Goal: Task Accomplishment & Management: Use online tool/utility

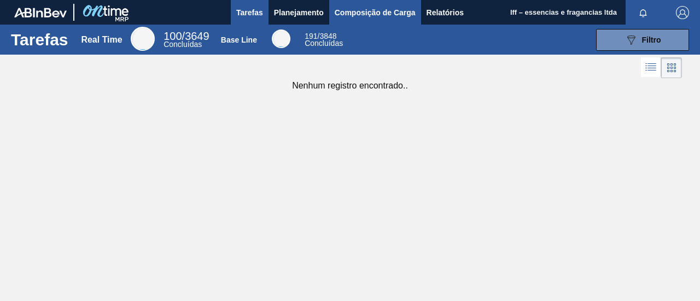
click at [384, 11] on span "Composição de Carga" at bounding box center [375, 12] width 81 height 13
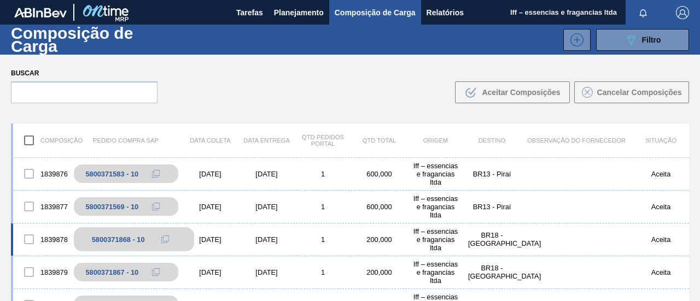
click at [130, 236] on div "5800371868 - 10" at bounding box center [118, 240] width 53 height 8
click at [136, 236] on div "5800371868 - 10" at bounding box center [118, 240] width 53 height 8
click at [171, 237] on button at bounding box center [165, 239] width 22 height 13
click at [139, 236] on div "5800371868 - 10" at bounding box center [118, 240] width 53 height 8
click at [90, 240] on div "5800371868 - 10" at bounding box center [134, 240] width 120 height 24
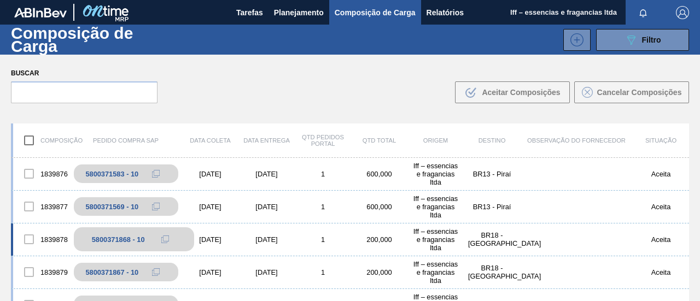
click at [145, 232] on div "5800371868 - 10" at bounding box center [134, 240] width 120 height 24
click at [147, 232] on div "5800371868 - 10" at bounding box center [134, 240] width 120 height 24
click at [218, 232] on div "1839878 5800371868 - 10 24/11/2025 26/11/2025 1 200,000 Iff – essencias e fraga…" at bounding box center [350, 240] width 678 height 33
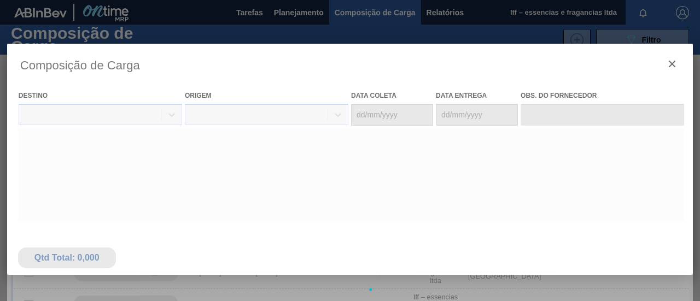
click at [121, 240] on div at bounding box center [350, 290] width 686 height 492
type coleta "24/11/2025"
type entrega "26/11/2025"
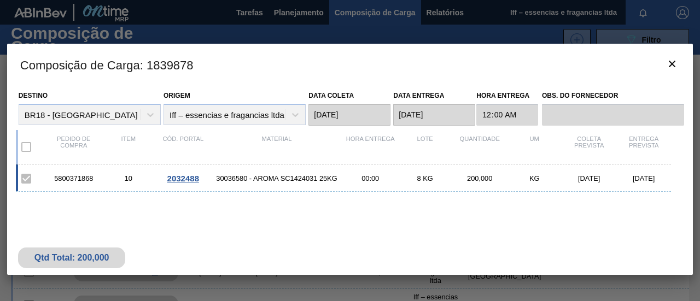
click at [178, 179] on span "2032488" at bounding box center [183, 178] width 32 height 9
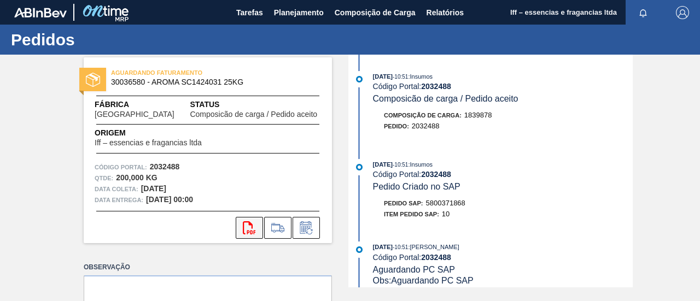
click at [250, 225] on icon at bounding box center [249, 228] width 13 height 13
click at [275, 232] on icon at bounding box center [278, 228] width 18 height 13
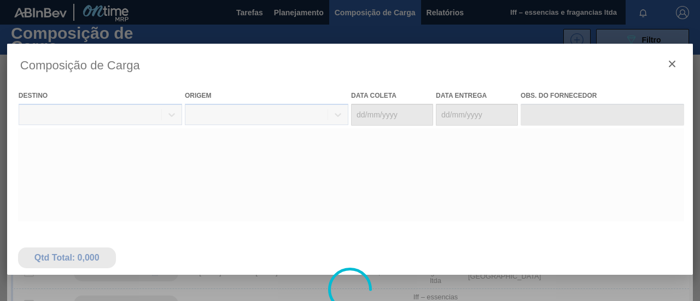
type coleta "24/11/2025"
type entrega "26/11/2025"
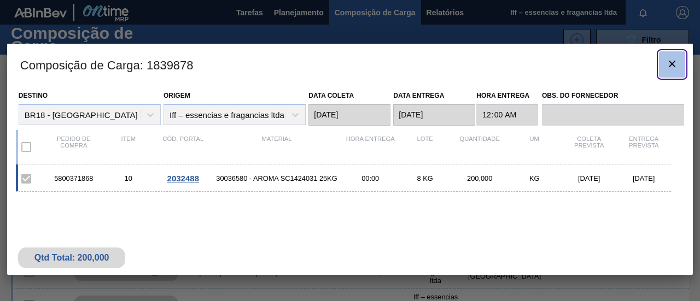
click at [672, 62] on icon "botão de ícone" at bounding box center [672, 64] width 7 height 7
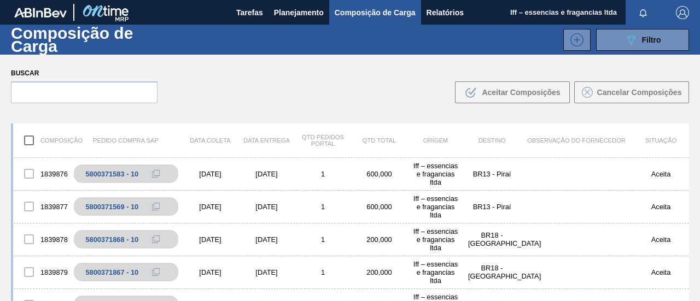
click at [319, 106] on div "Buscar .b{fill:var(--color-action-default)} Aceitar Composições Cancelar Compos…" at bounding box center [350, 85] width 700 height 60
click at [27, 173] on div at bounding box center [29, 173] width 23 height 23
click at [27, 207] on div at bounding box center [29, 206] width 23 height 23
click at [30, 173] on div at bounding box center [29, 173] width 23 height 23
click at [22, 142] on input "checkbox" at bounding box center [29, 140] width 23 height 23
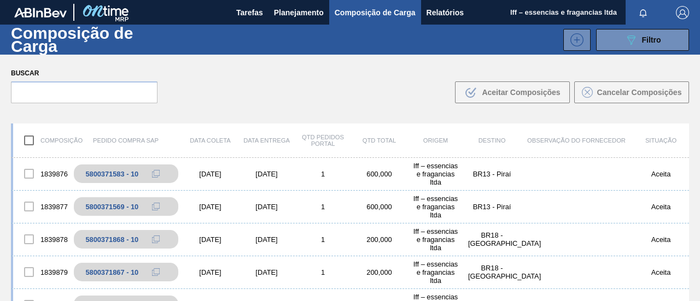
checkbox input "true"
click at [27, 171] on div at bounding box center [29, 173] width 23 height 23
click at [30, 195] on div "1839877 5800371569 - 10 02/12/2025 04/12/2025 1 600,000 Iff – essencias e fraga…" at bounding box center [350, 207] width 678 height 33
click at [26, 0] on body "Tarefas Planejamento Composição de Carga Relatórios Iff – essencias e fragancia…" at bounding box center [350, 0] width 700 height 0
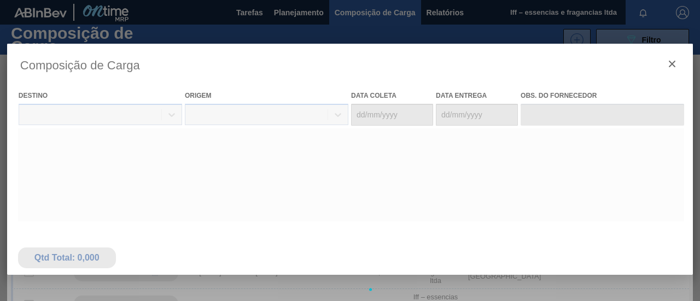
type coleta "02/12/2025"
type entrega "04/12/2025"
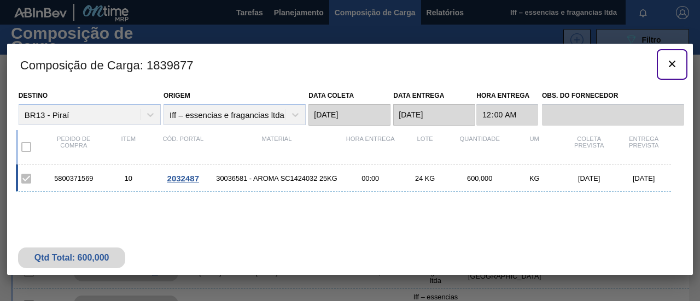
click at [672, 60] on icon "botão de ícone" at bounding box center [672, 63] width 13 height 13
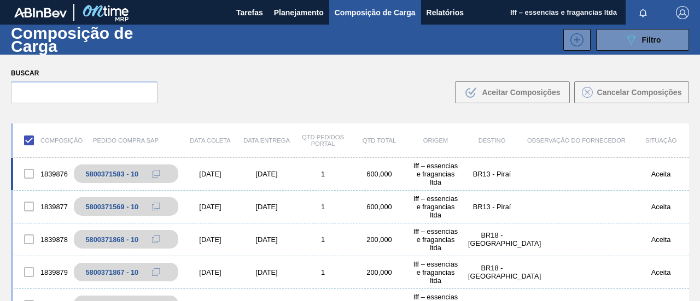
click at [26, 173] on div at bounding box center [29, 173] width 23 height 23
click at [28, 206] on div at bounding box center [29, 206] width 23 height 23
click at [31, 244] on div at bounding box center [29, 239] width 23 height 23
click at [31, 273] on div at bounding box center [29, 272] width 23 height 23
click at [349, 92] on div "Buscar .b{fill:var(--color-action-default)} Aceitar Composições Cancelar Compos…" at bounding box center [350, 85] width 700 height 60
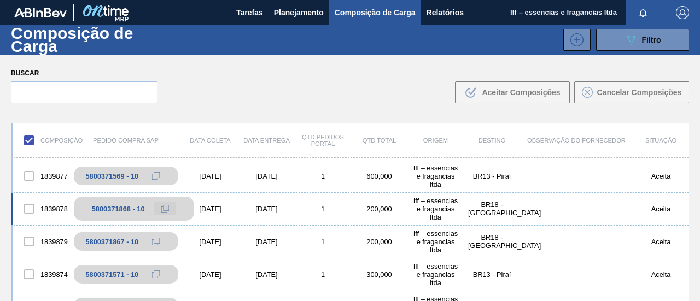
scroll to position [55, 0]
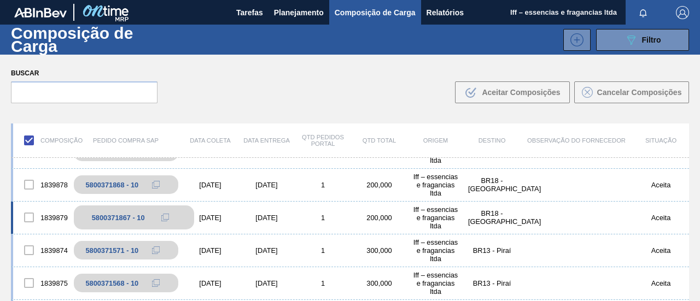
click at [132, 214] on div "5800371867 - 10" at bounding box center [118, 218] width 53 height 8
click at [166, 215] on icon at bounding box center [165, 218] width 8 height 8
click at [123, 214] on div "5800371867 - 10" at bounding box center [118, 218] width 53 height 8
click at [105, 217] on div "5800371867 - 10" at bounding box center [118, 218] width 53 height 8
click at [164, 215] on icon at bounding box center [165, 218] width 8 height 8
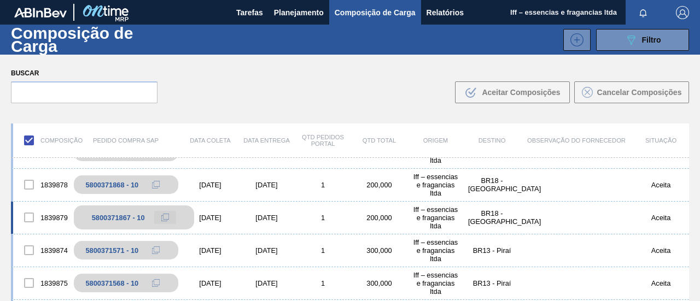
click at [164, 215] on icon at bounding box center [165, 218] width 8 height 8
click at [132, 217] on div "5800371867 - 10" at bounding box center [118, 218] width 53 height 8
click at [107, 218] on div "5800371867 - 10" at bounding box center [118, 218] width 53 height 8
click at [217, 209] on div "1839879 5800371867 - 10 24/11/2025 26/11/2025 1 200,000 Iff – essencias e fraga…" at bounding box center [350, 218] width 678 height 33
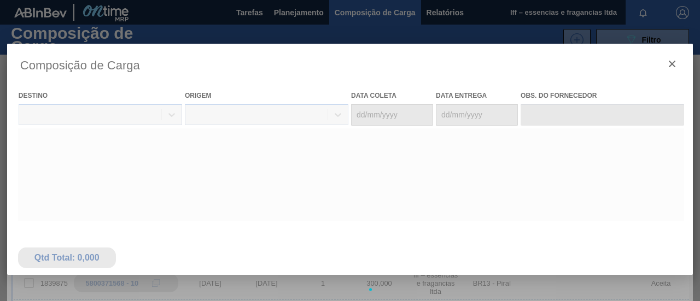
type coleta "24/11/2025"
type entrega "26/11/2025"
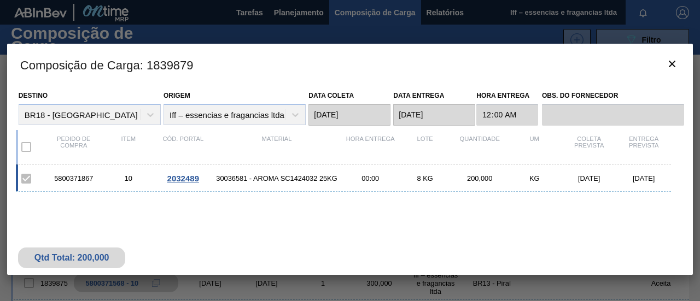
click at [188, 176] on span "2032489" at bounding box center [183, 178] width 32 height 9
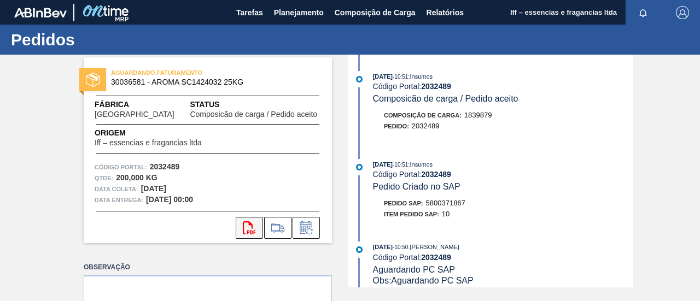
click at [243, 229] on icon at bounding box center [249, 228] width 13 height 13
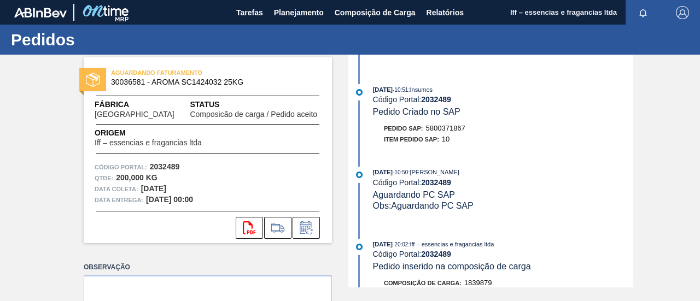
scroll to position [55, 0]
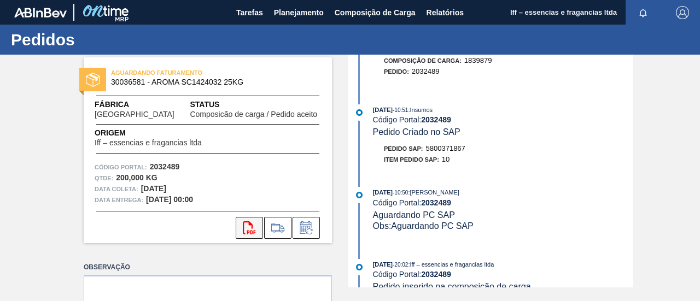
click at [255, 228] on button "svg{fill:#ff0000}" at bounding box center [249, 228] width 27 height 22
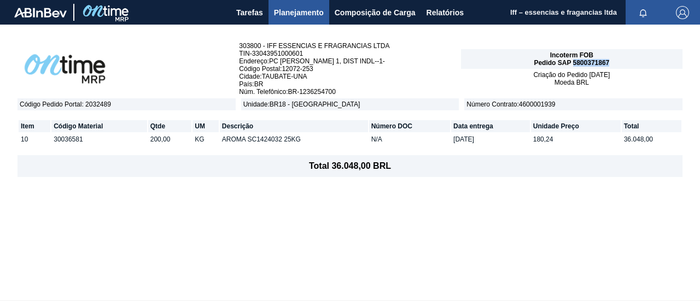
drag, startPoint x: 578, startPoint y: 62, endPoint x: 611, endPoint y: 64, distance: 33.9
click at [611, 64] on div "Incoterm FOB Pedido SAP 5800371867" at bounding box center [572, 59] width 222 height 20
copy span "5800371867"
